Goal: Task Accomplishment & Management: Manage account settings

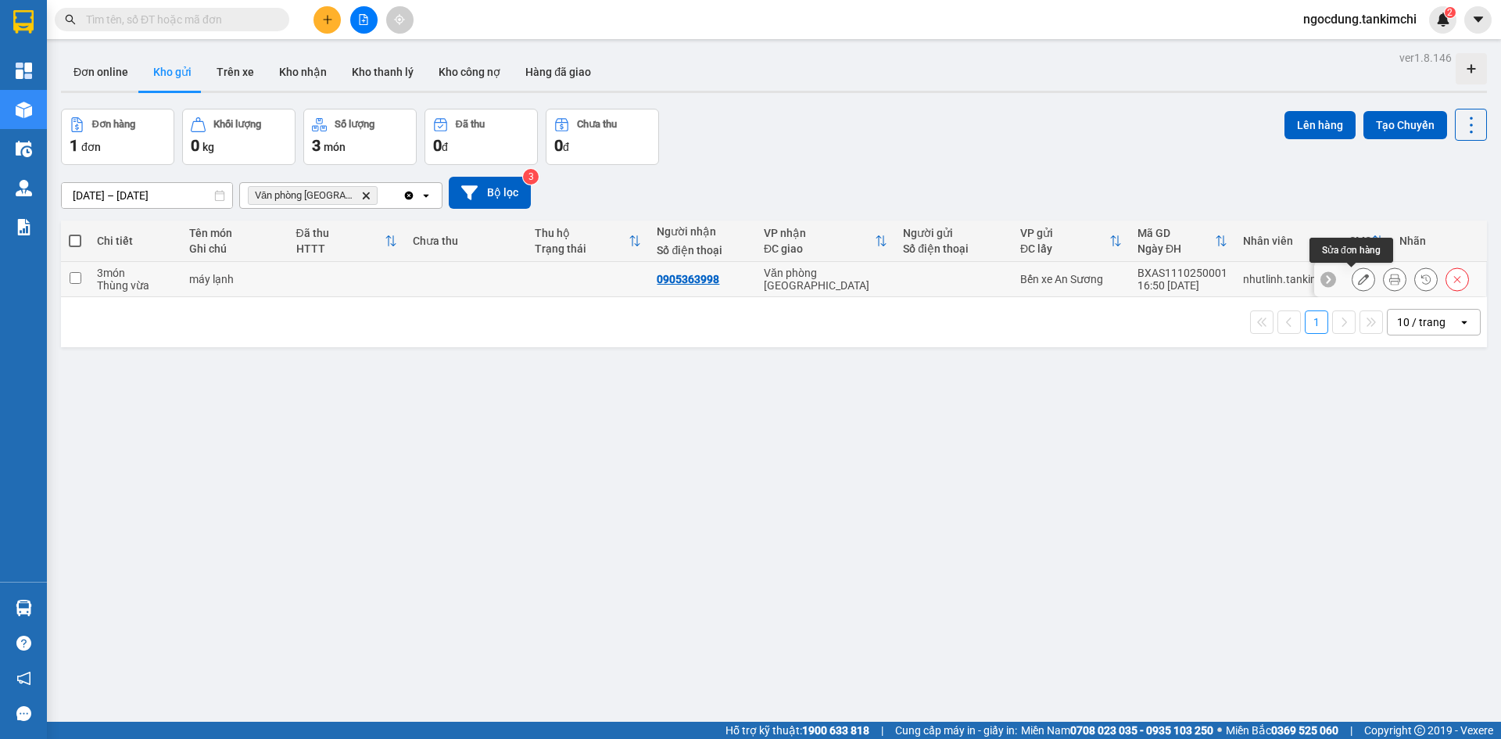
click at [1358, 277] on icon at bounding box center [1363, 279] width 11 height 11
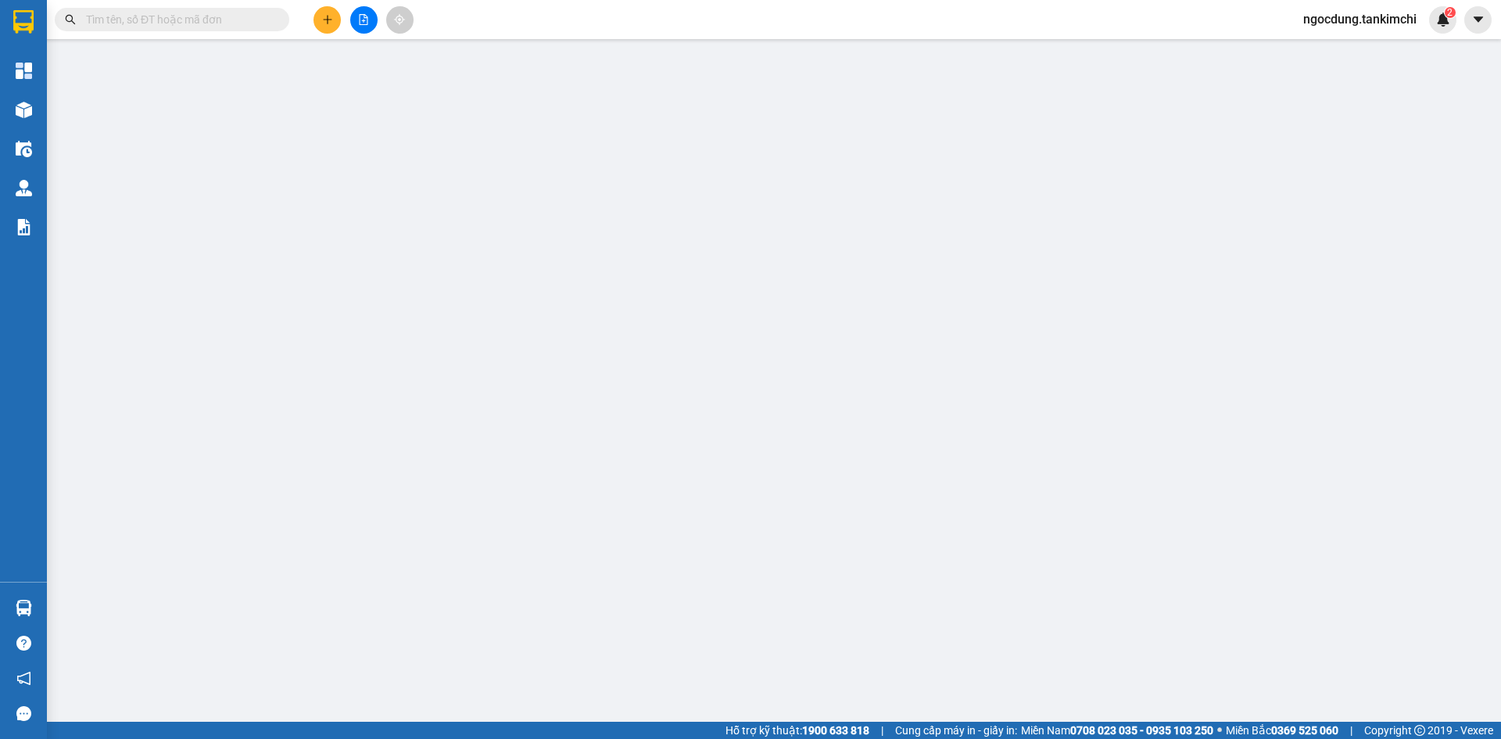
type input "0905363998"
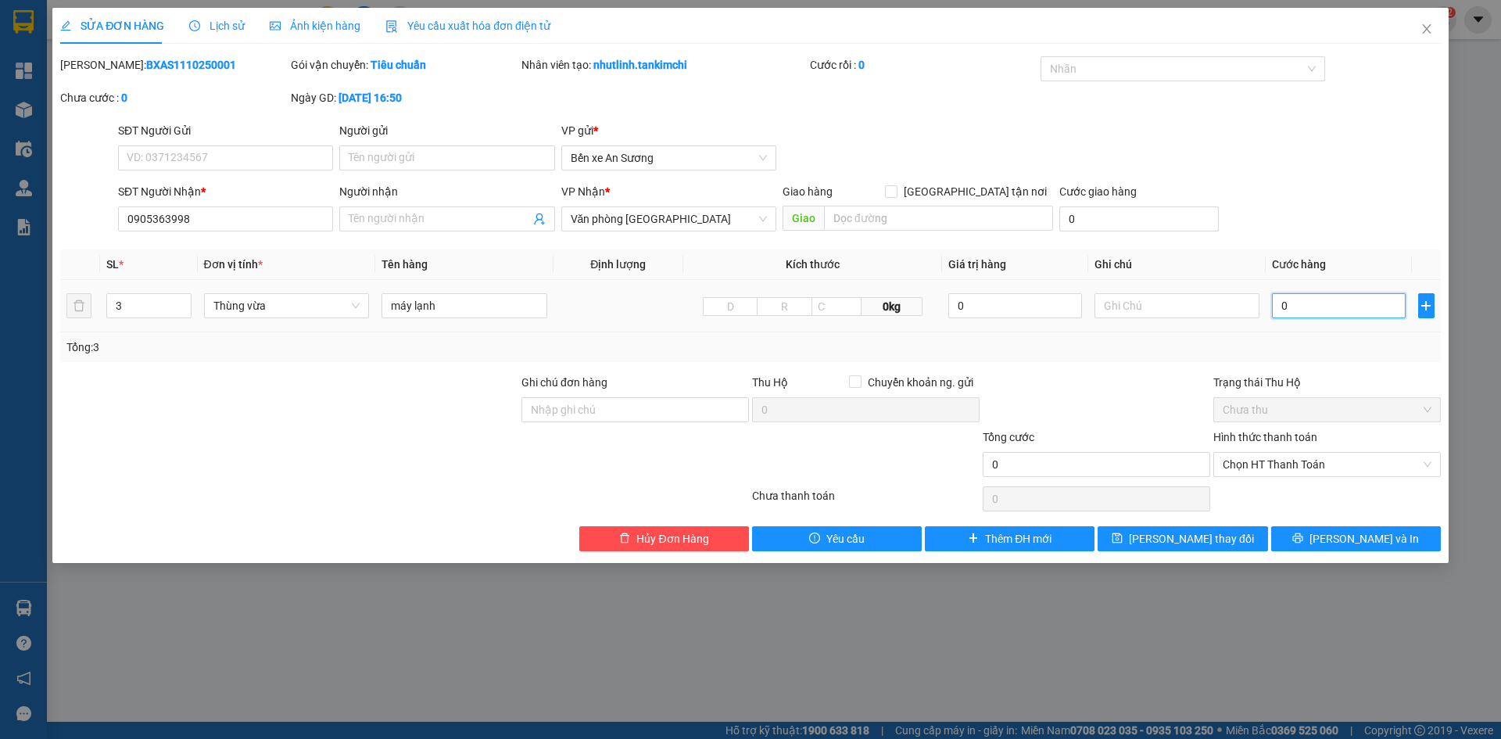
click at [1283, 303] on input "0" at bounding box center [1338, 305] width 133 height 25
type input "7"
type input "007"
type input "75"
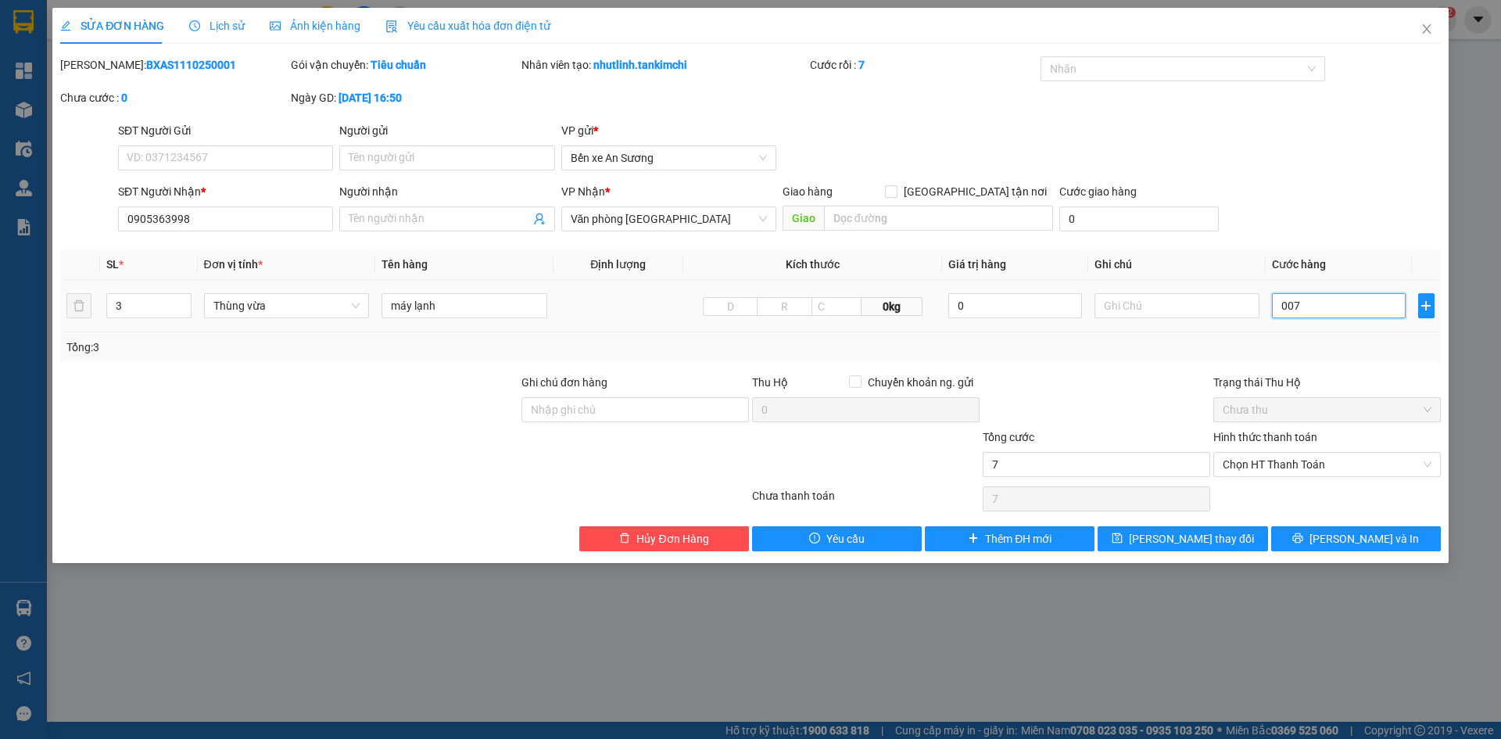
type input "75"
type input "0.075"
type input "7"
type input "007"
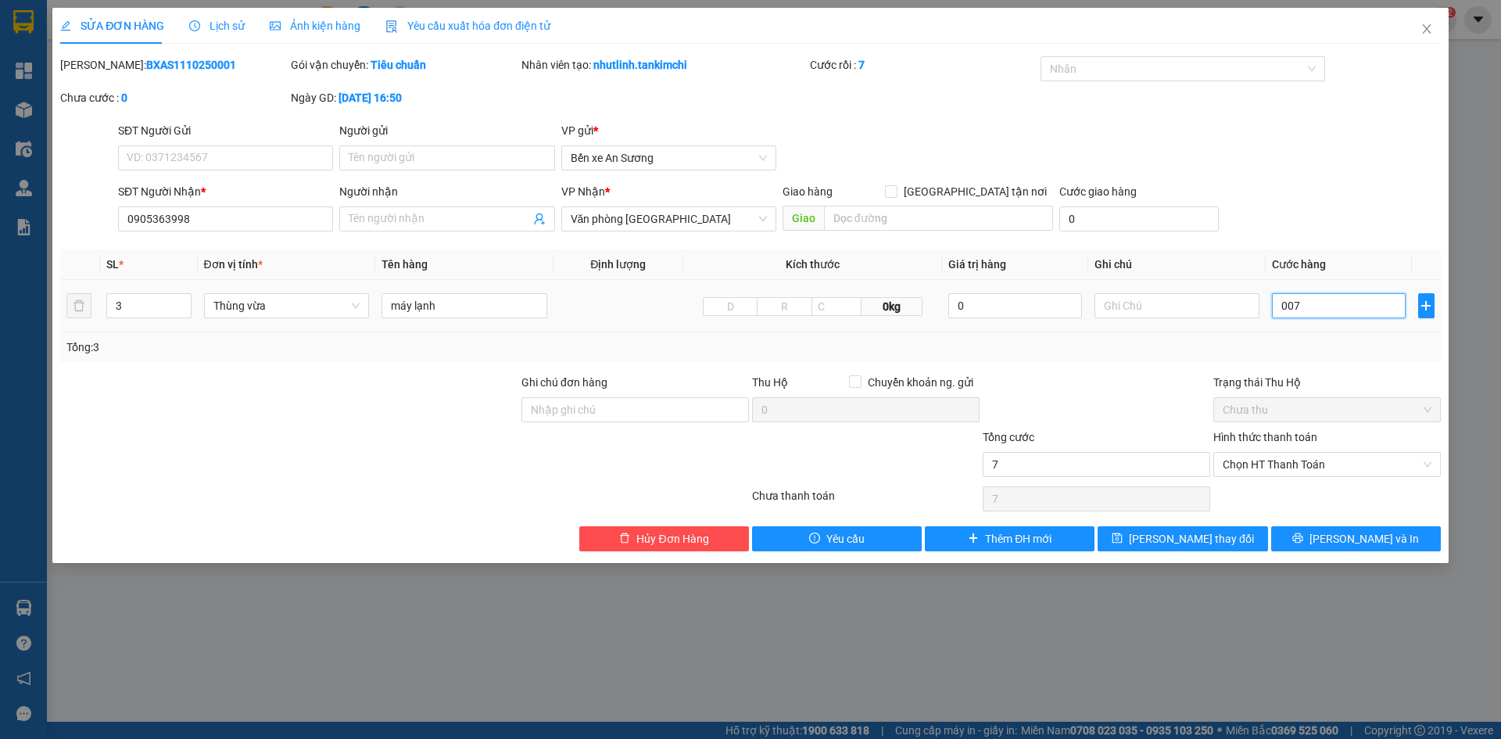
type input "0"
click at [1282, 307] on input "0" at bounding box center [1338, 305] width 133 height 25
type input "70"
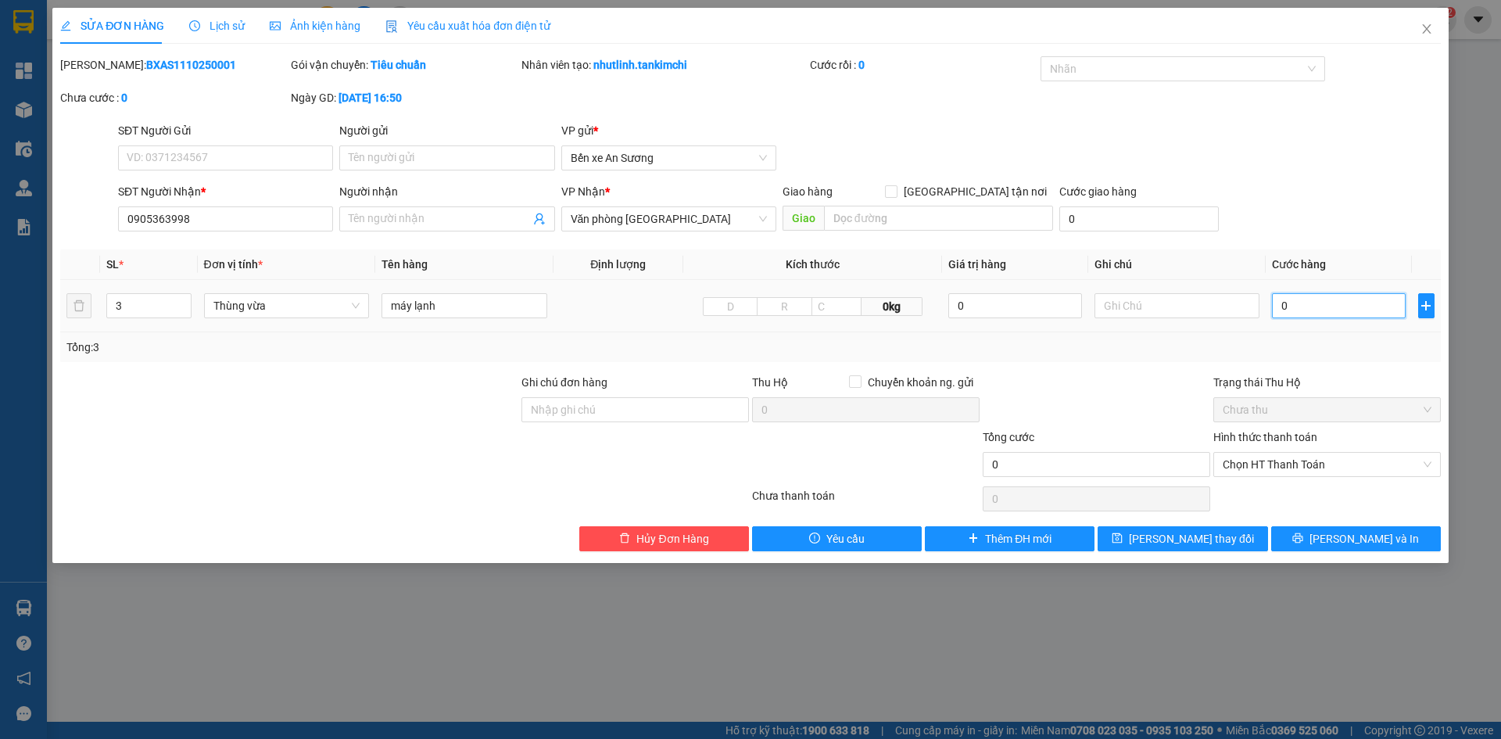
type input "70"
type input "750"
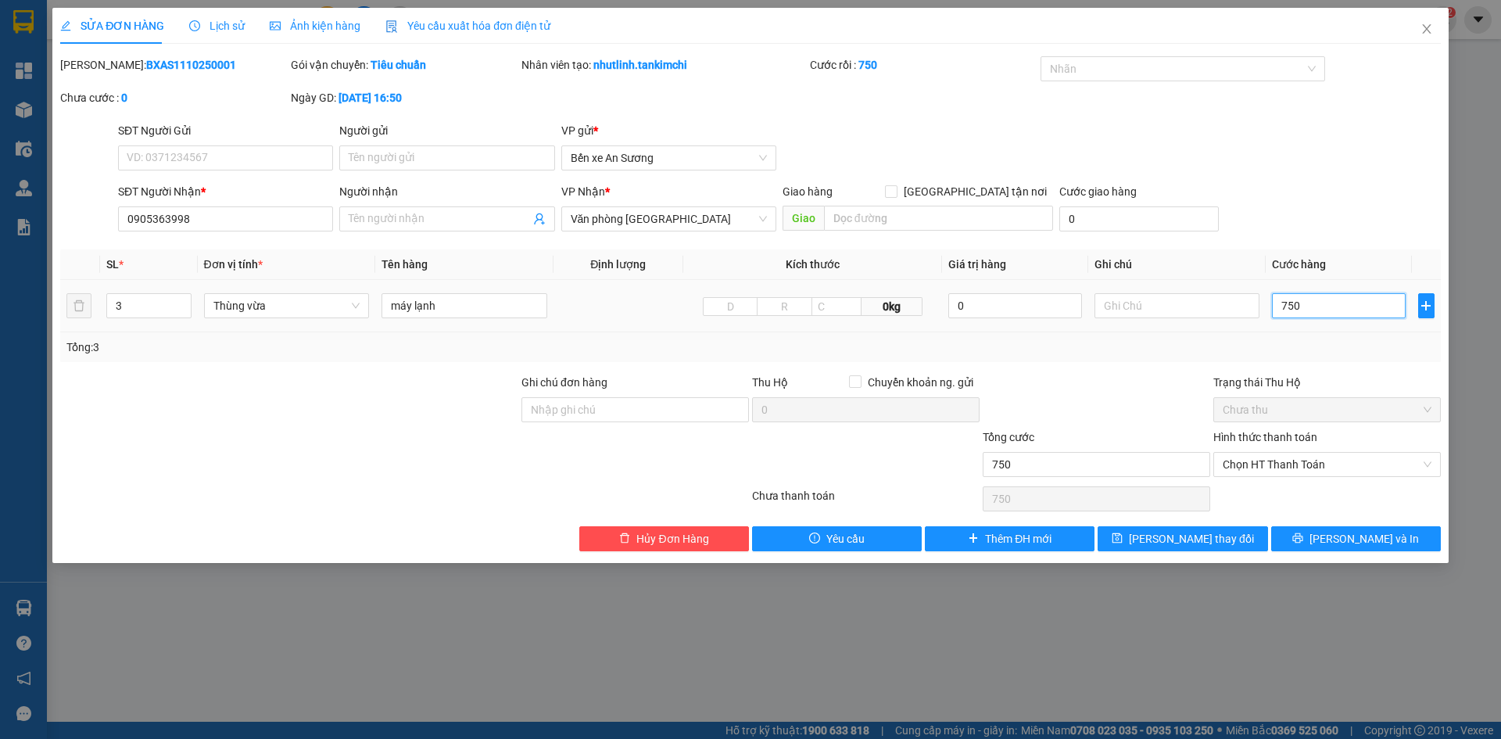
type input "7.500"
type input "75.000"
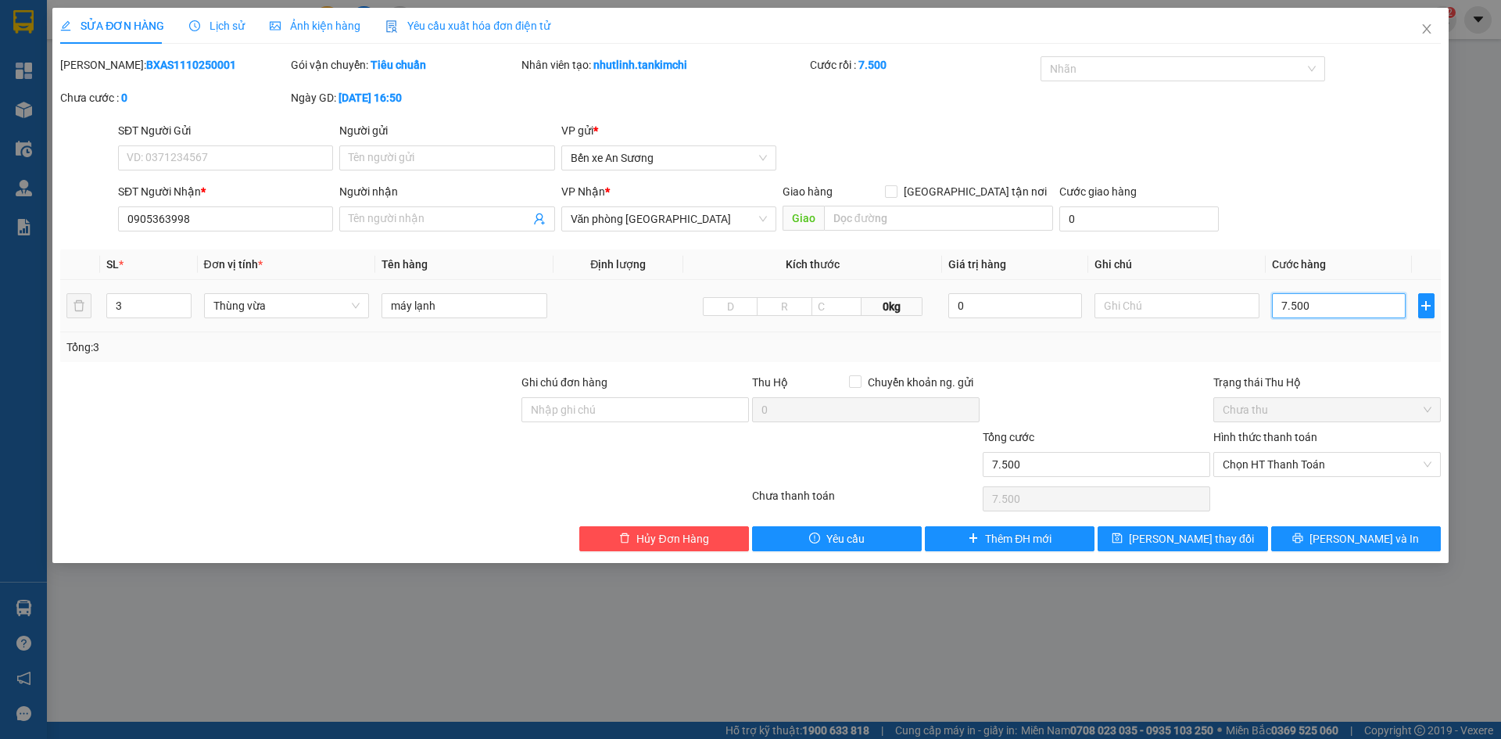
type input "75.000"
type input "750.000"
click at [1202, 536] on span "[PERSON_NAME] thay đổi" at bounding box center [1191, 538] width 125 height 17
